Goal: Entertainment & Leisure: Consume media (video, audio)

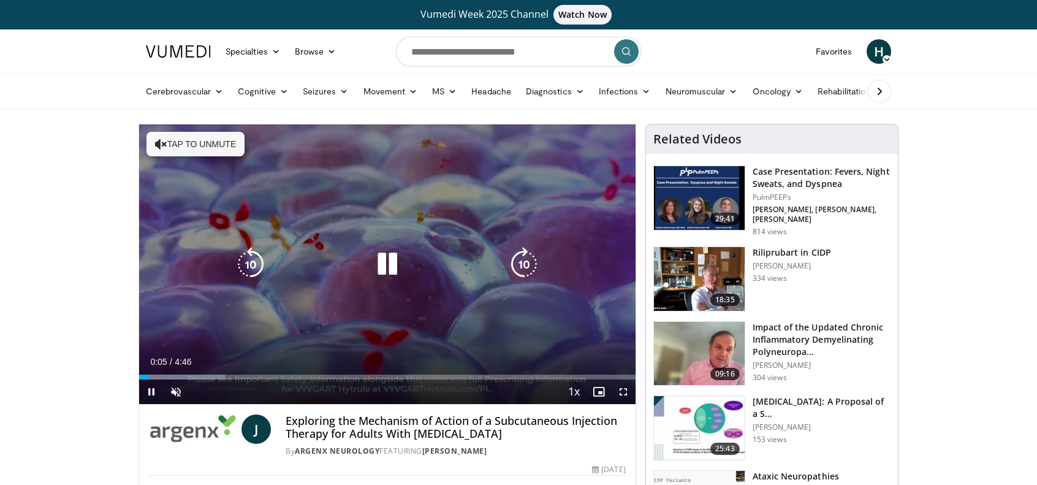
click at [189, 148] on button "Tap to unmute" at bounding box center [195, 144] width 98 height 25
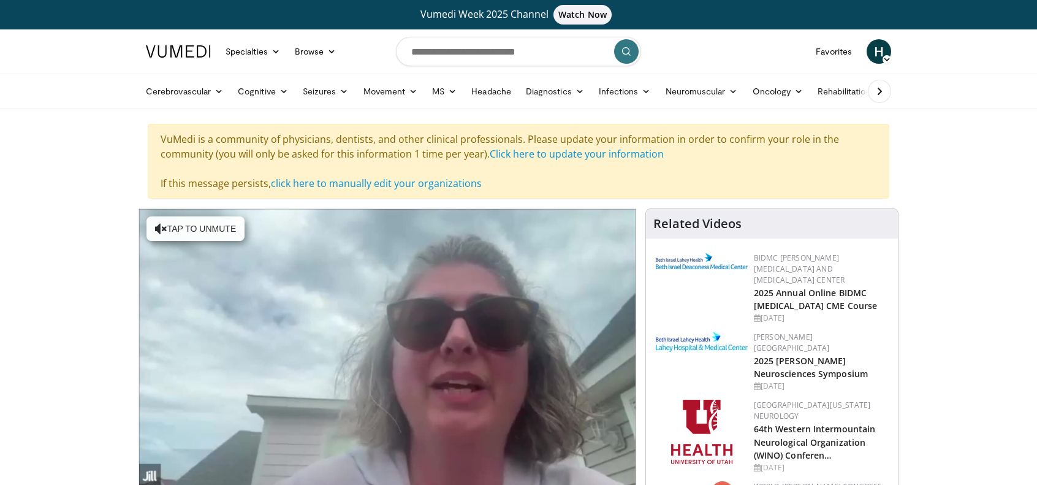
scroll to position [61, 0]
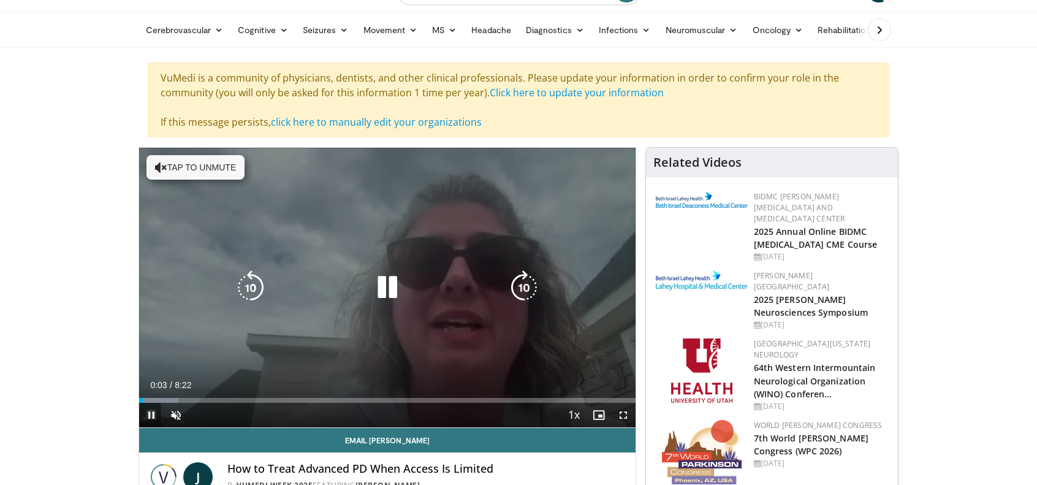
click at [184, 172] on button "Tap to unmute" at bounding box center [195, 167] width 98 height 25
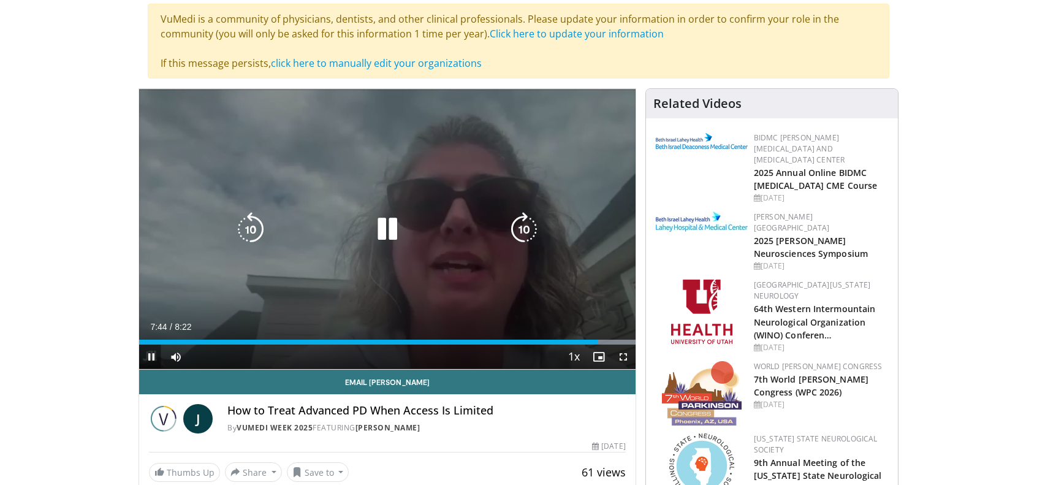
scroll to position [123, 0]
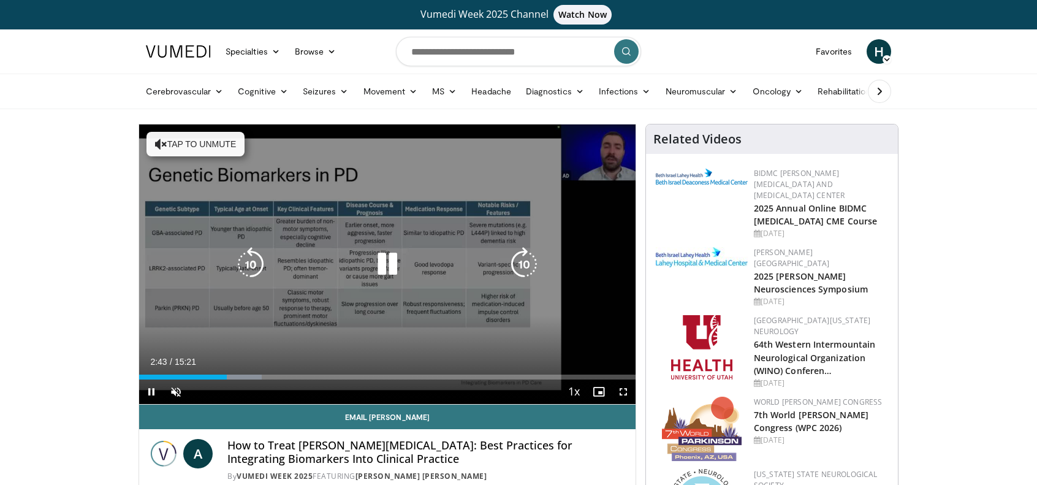
click at [167, 141] on button "Tap to unmute" at bounding box center [195, 144] width 98 height 25
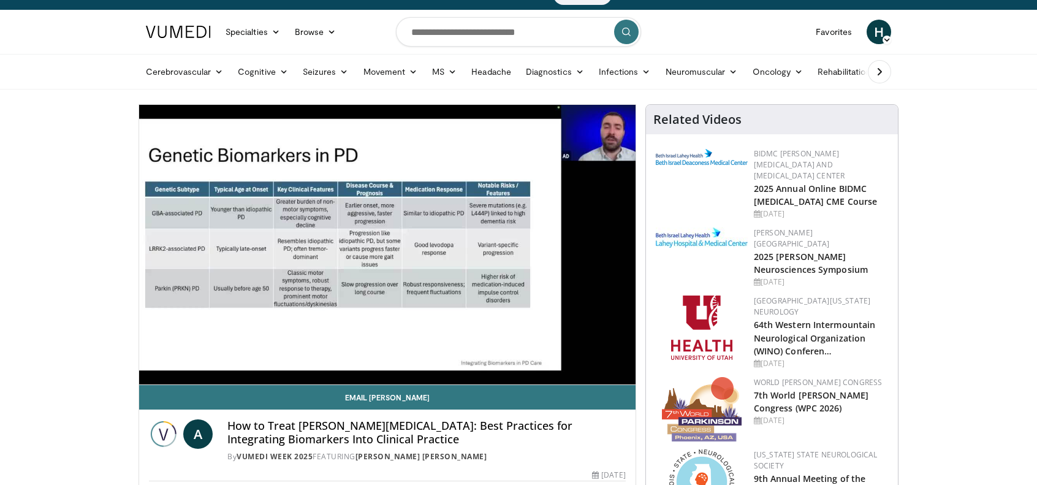
scroll to position [61, 0]
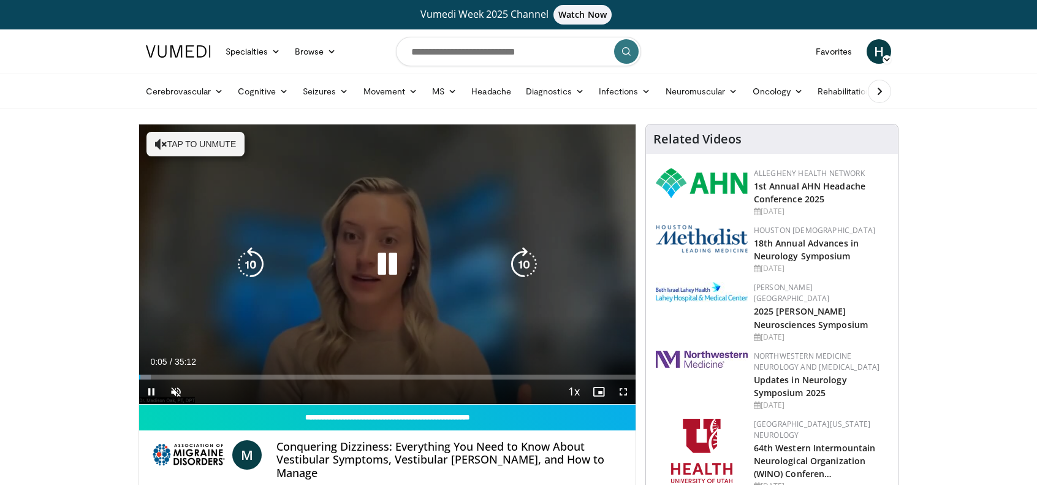
click at [199, 148] on button "Tap to unmute" at bounding box center [195, 144] width 98 height 25
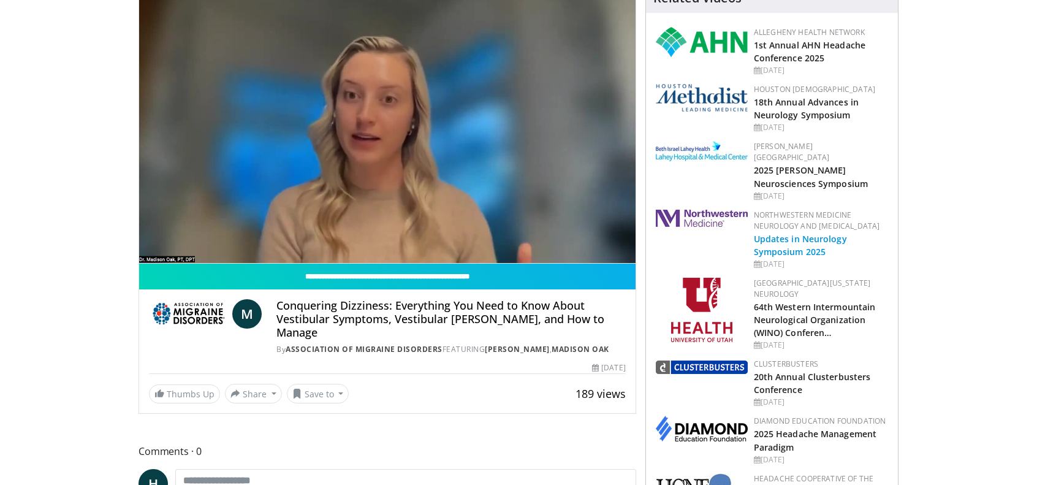
scroll to position [61, 0]
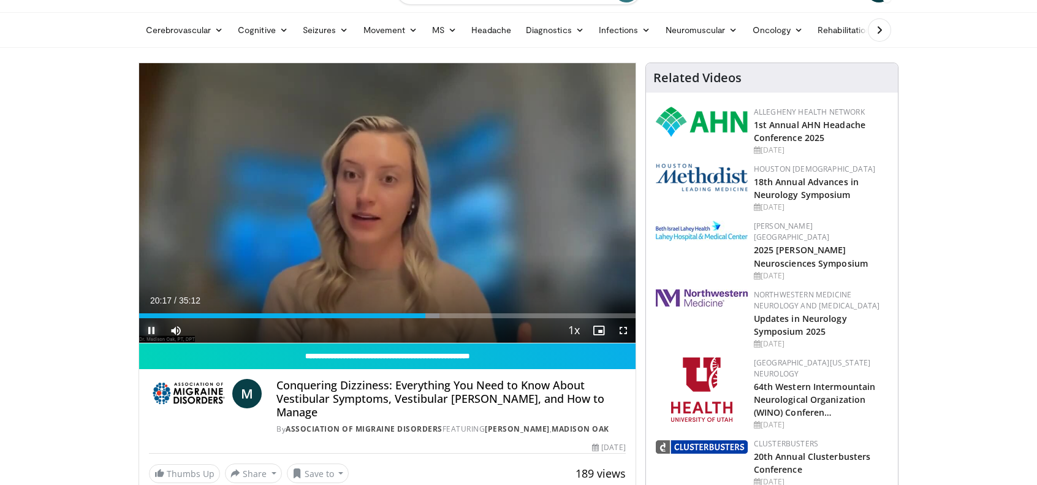
click at [151, 330] on span "Video Player" at bounding box center [151, 330] width 25 height 25
click at [152, 331] on span "Video Player" at bounding box center [151, 330] width 25 height 25
click at [152, 331] on div "10 seconds Tap to unmute" at bounding box center [387, 202] width 496 height 279
click at [148, 333] on span "Video Player" at bounding box center [151, 330] width 25 height 25
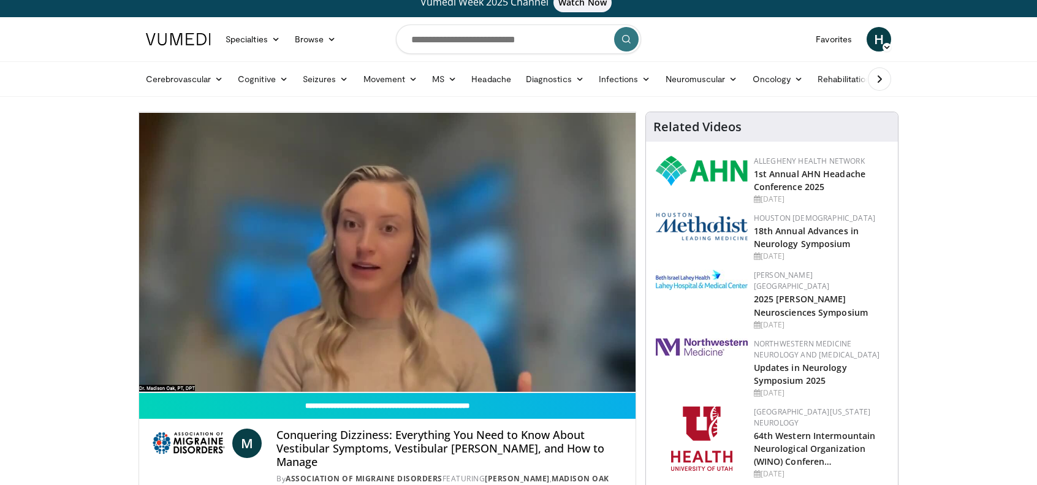
scroll to position [0, 0]
